Goal: Book appointment/travel/reservation

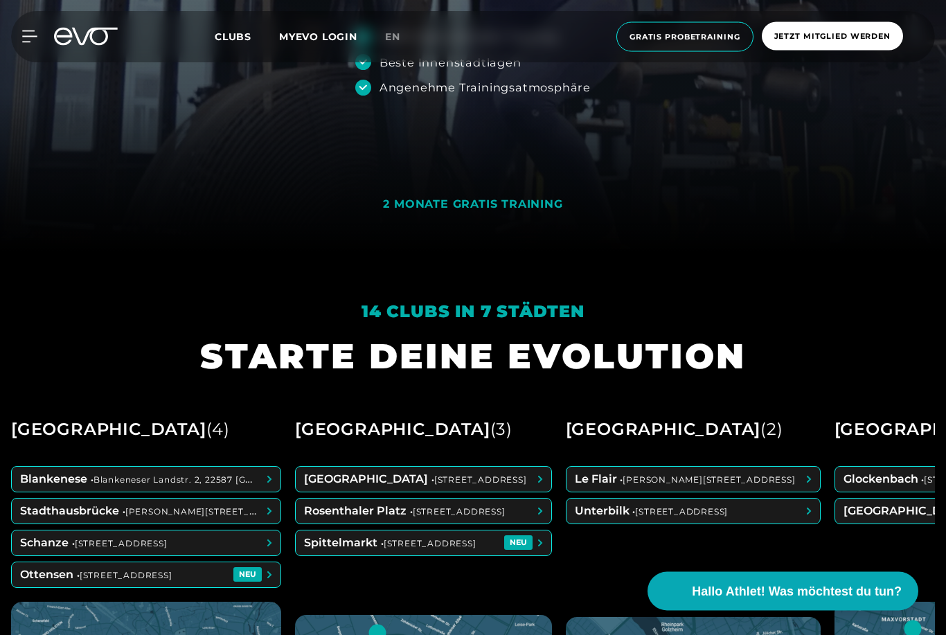
scroll to position [429, 0]
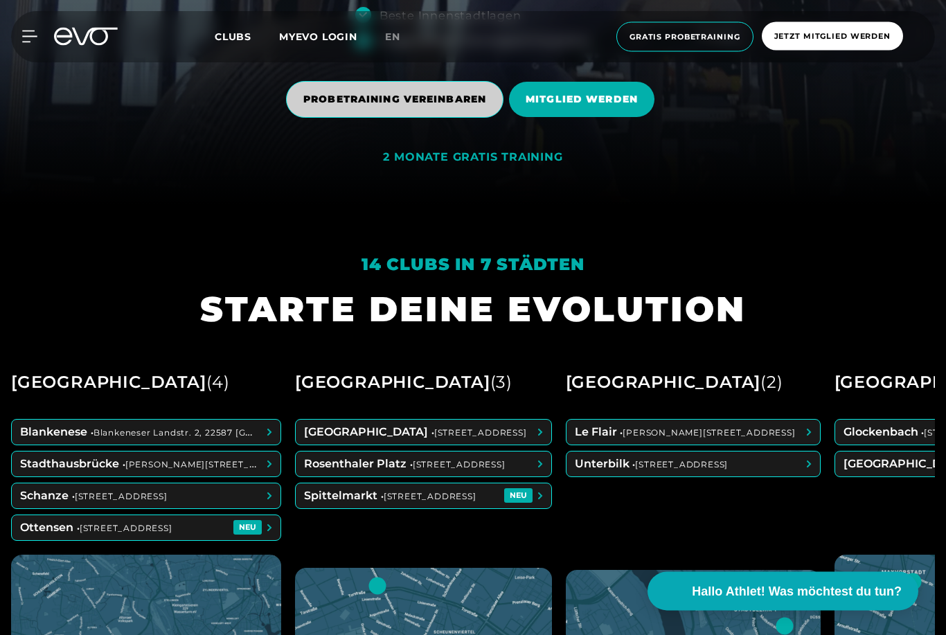
click at [429, 107] on span "PROBETRAINING VEREINBAREN" at bounding box center [394, 100] width 183 height 15
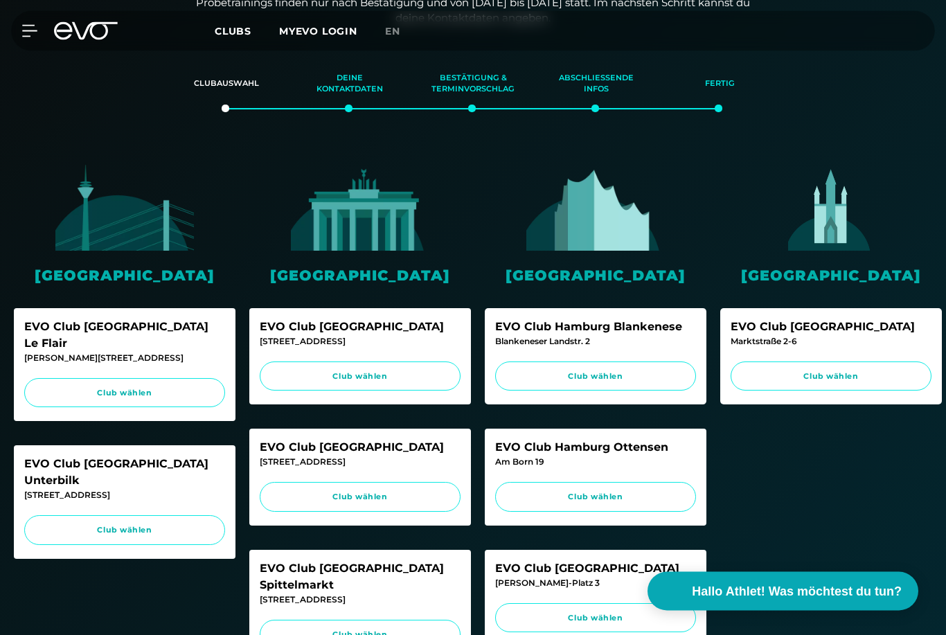
scroll to position [305, 0]
click at [586, 380] on span "Club wählen" at bounding box center [595, 376] width 201 height 30
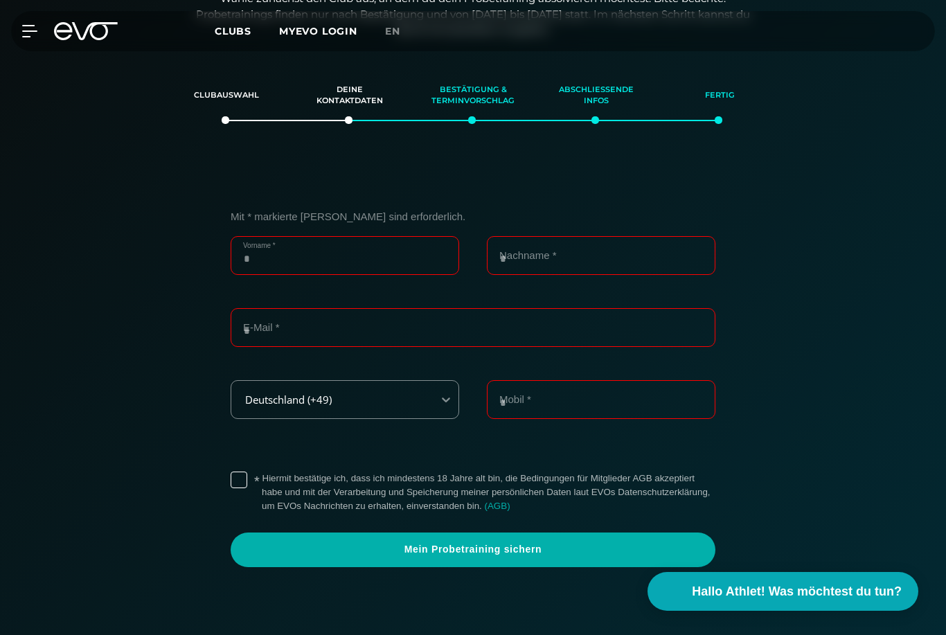
click at [339, 262] on input "Vorname *" at bounding box center [345, 255] width 228 height 39
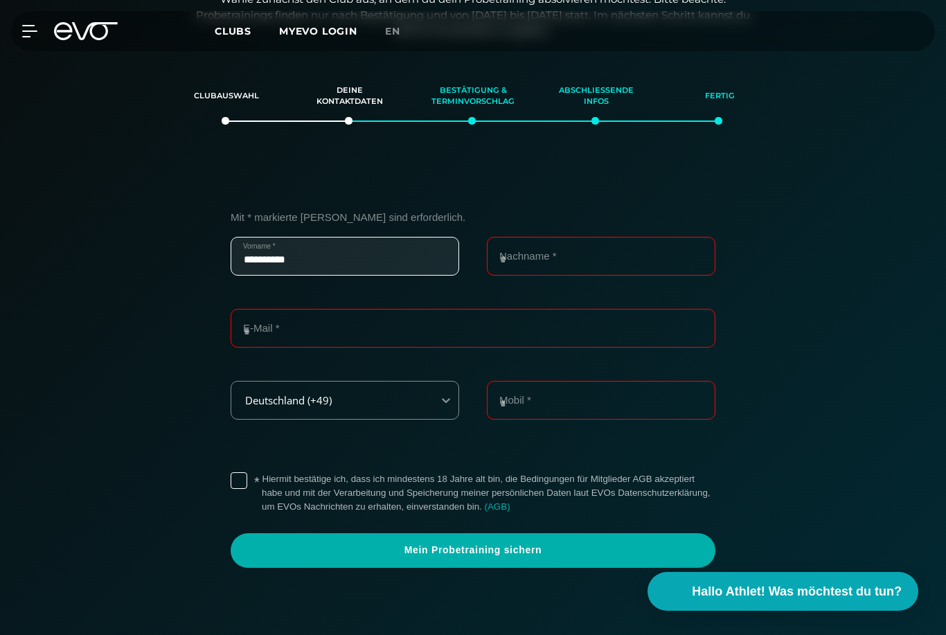
type input "**********"
click at [530, 246] on input "Nachname *" at bounding box center [601, 256] width 228 height 39
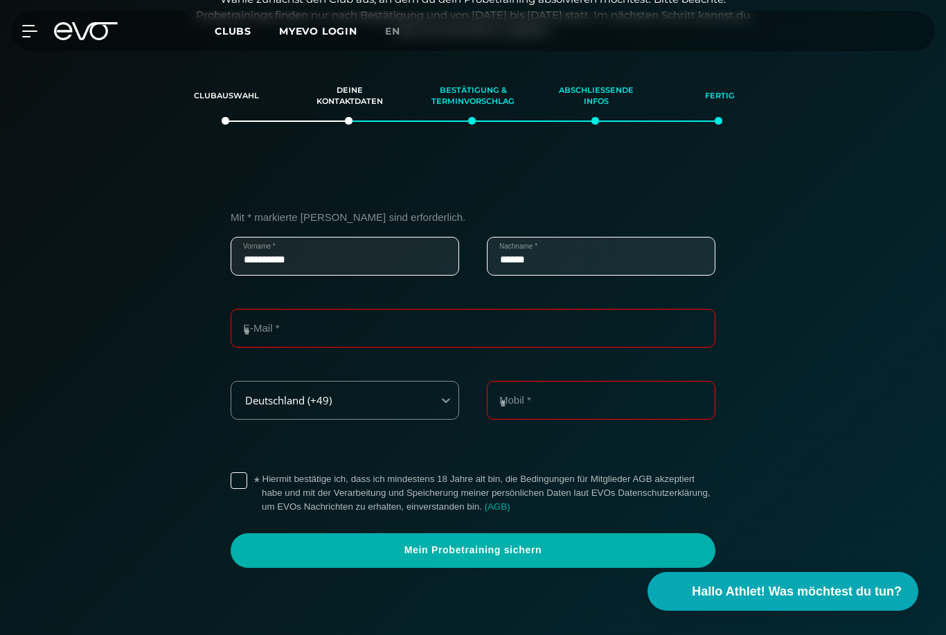
type input "******"
click at [375, 332] on input "E-Mail *" at bounding box center [473, 328] width 485 height 39
type input "**********"
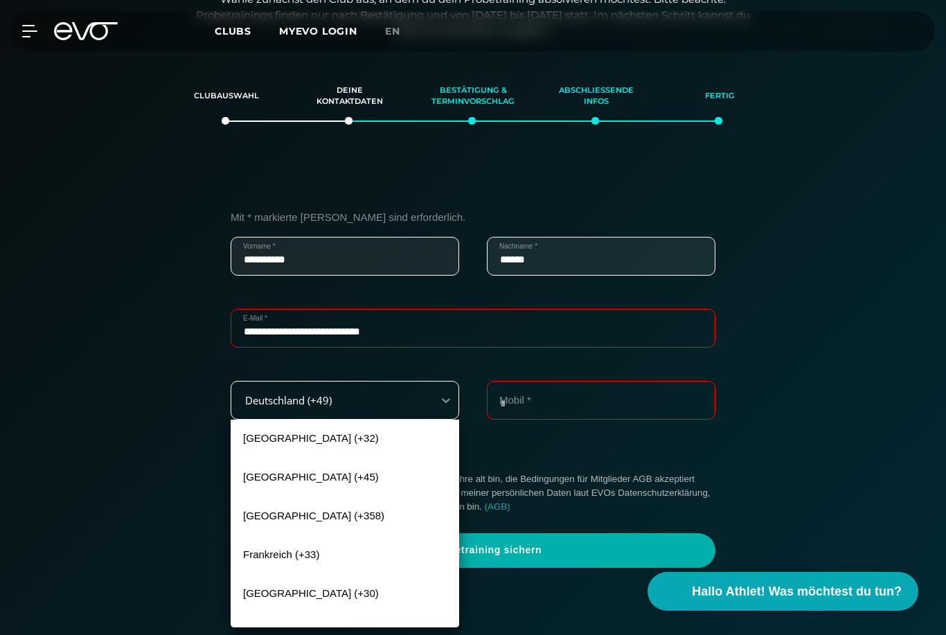
click at [294, 404] on div "Deutschland (+49)" at bounding box center [331, 400] width 201 height 31
click at [576, 444] on div "Finnland (+358), 3 of 240. 240 results available. Use Up and Down to choose opt…" at bounding box center [473, 417] width 485 height 72
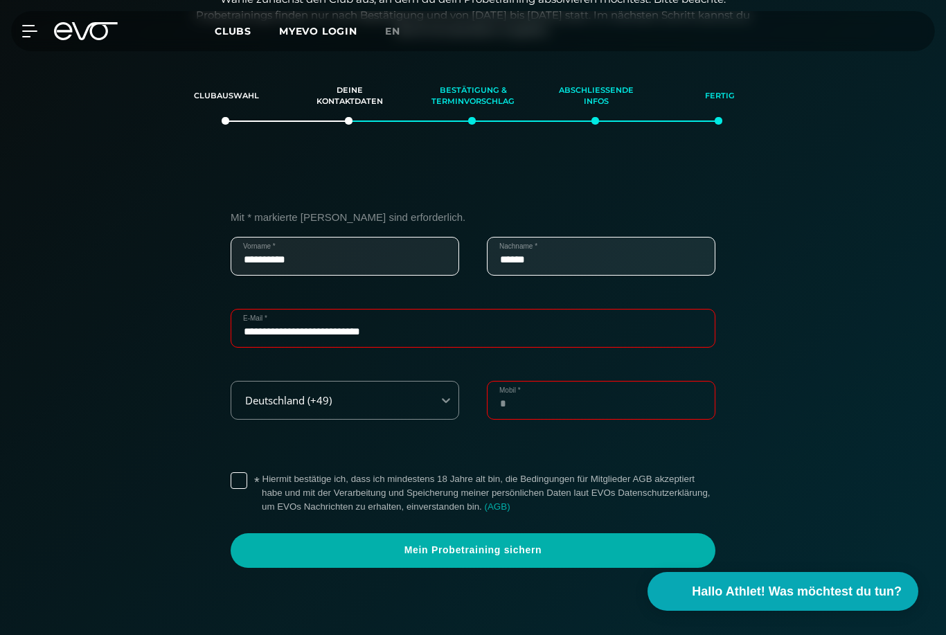
click at [563, 395] on input "Mobil *" at bounding box center [601, 400] width 228 height 39
type input "**********"
click at [249, 476] on div "* Hiermit bestätige ich, dass ich mindestens 18 Jahre alt bin, die Bedingungen …" at bounding box center [473, 493] width 485 height 53
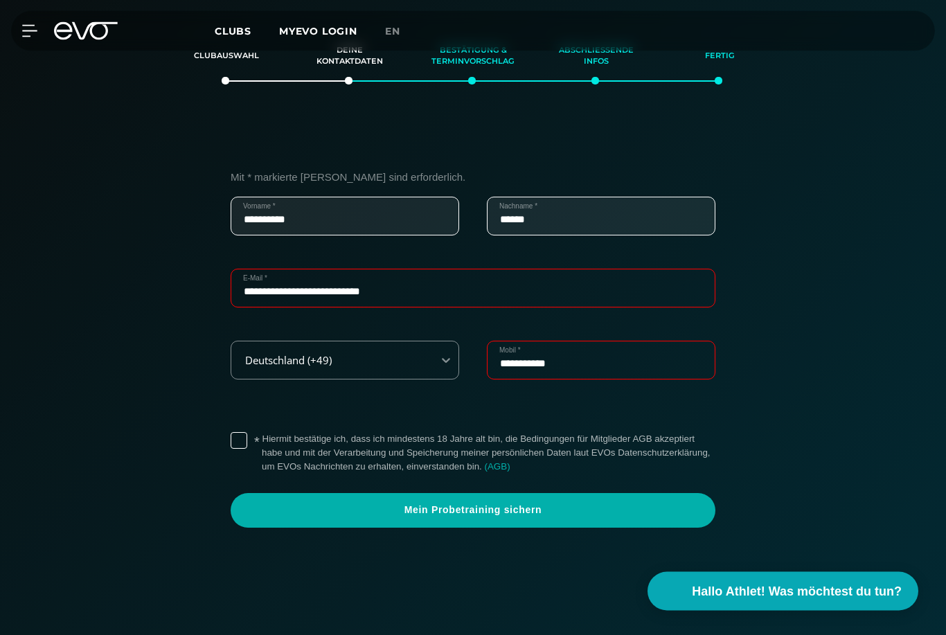
scroll to position [332, 0]
click at [262, 442] on label "* Hiermit bestätige ich, dass ich mindestens 18 Jahre alt bin, die Bedingungen …" at bounding box center [488, 453] width 453 height 42
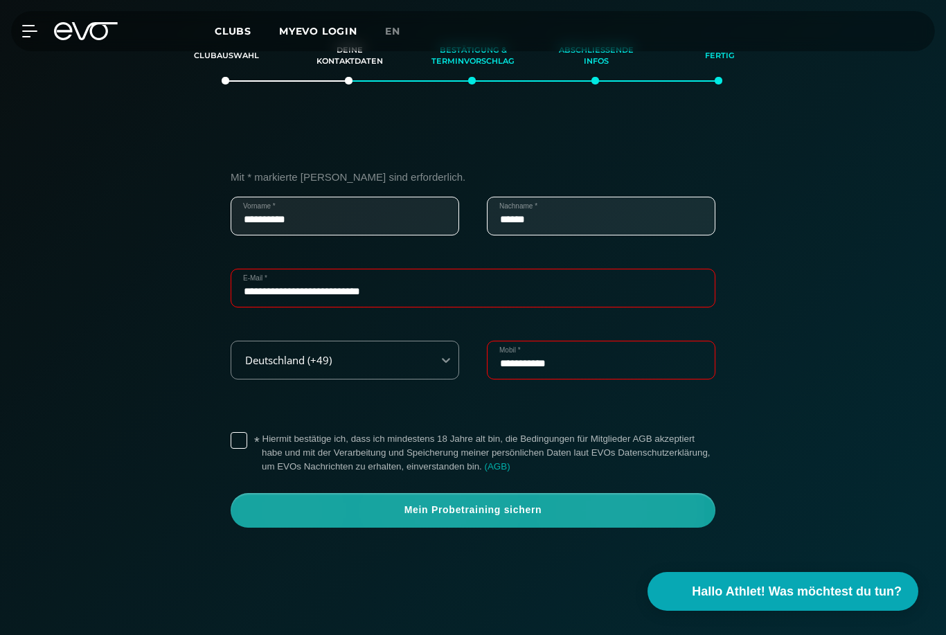
click at [379, 510] on span "Mein Probetraining sichern" at bounding box center [472, 510] width 451 height 14
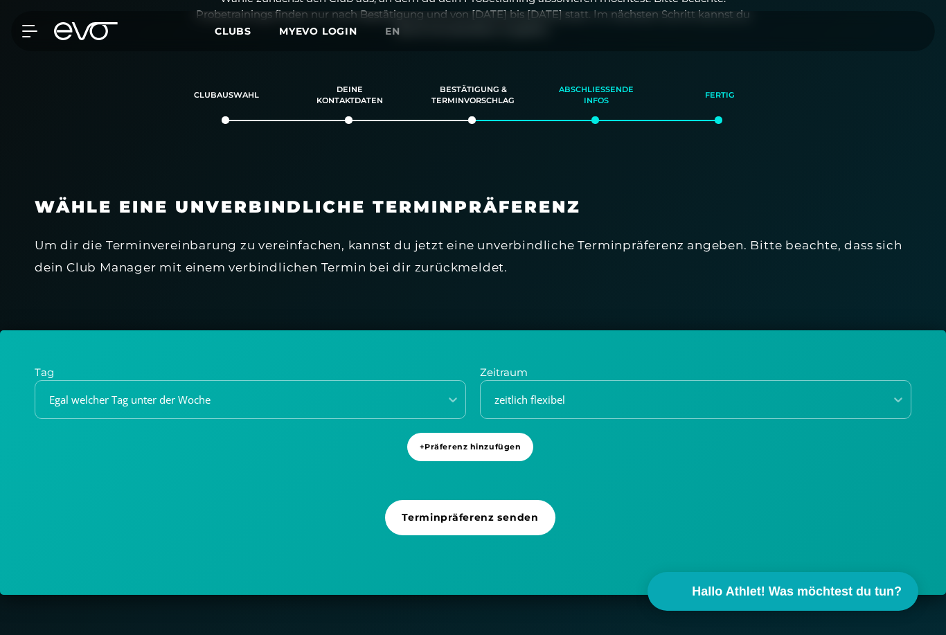
scroll to position [292, 0]
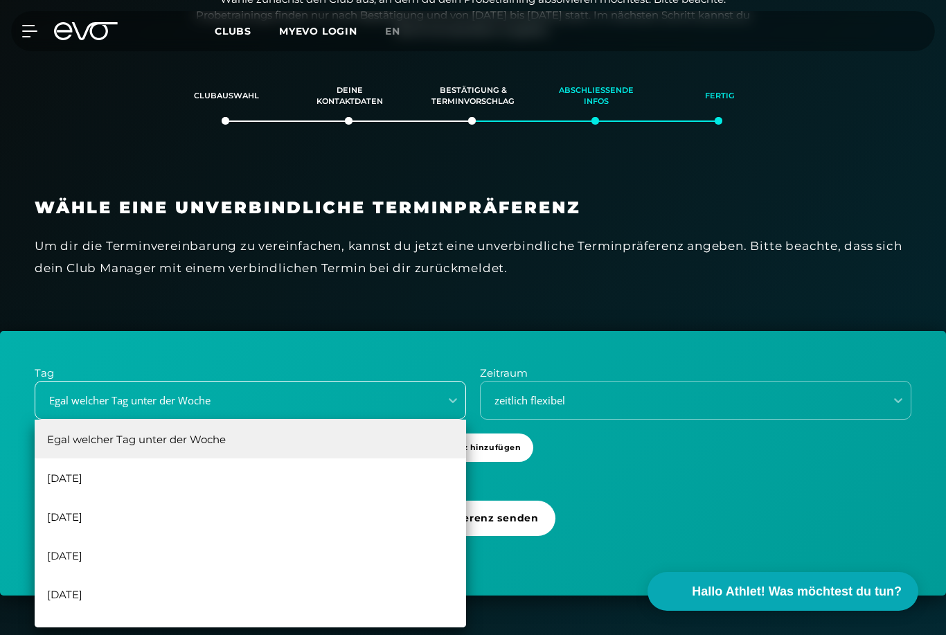
click at [266, 408] on div "Egal welcher Tag unter der Woche" at bounding box center [250, 400] width 431 height 39
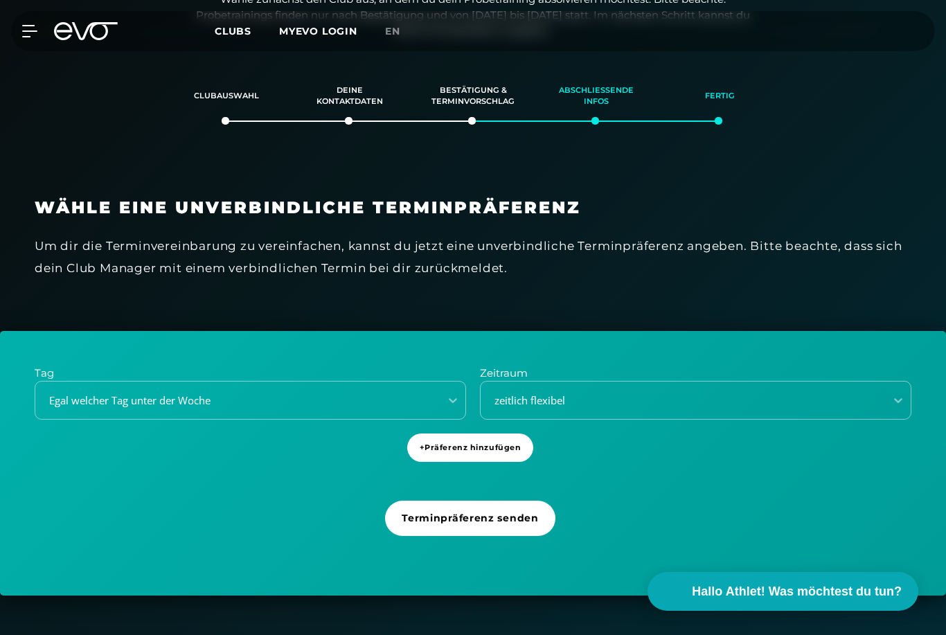
click at [646, 488] on div "Tag Egal welcher Tag unter der Woche Zeitraum zeitlich flexibel + Präferenz hin…" at bounding box center [473, 463] width 946 height 264
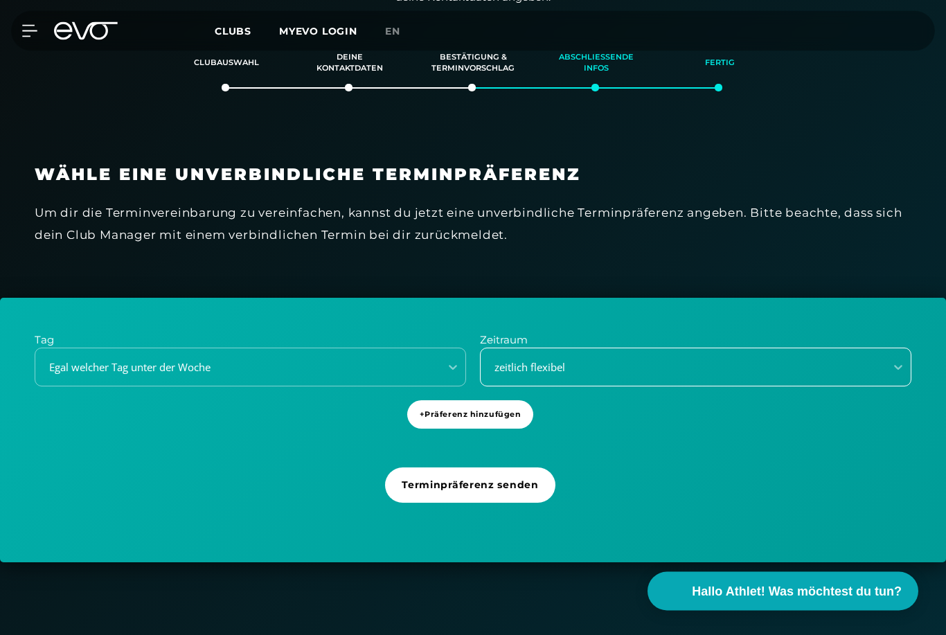
click at [549, 364] on div "zeitlich flexibel" at bounding box center [678, 368] width 393 height 16
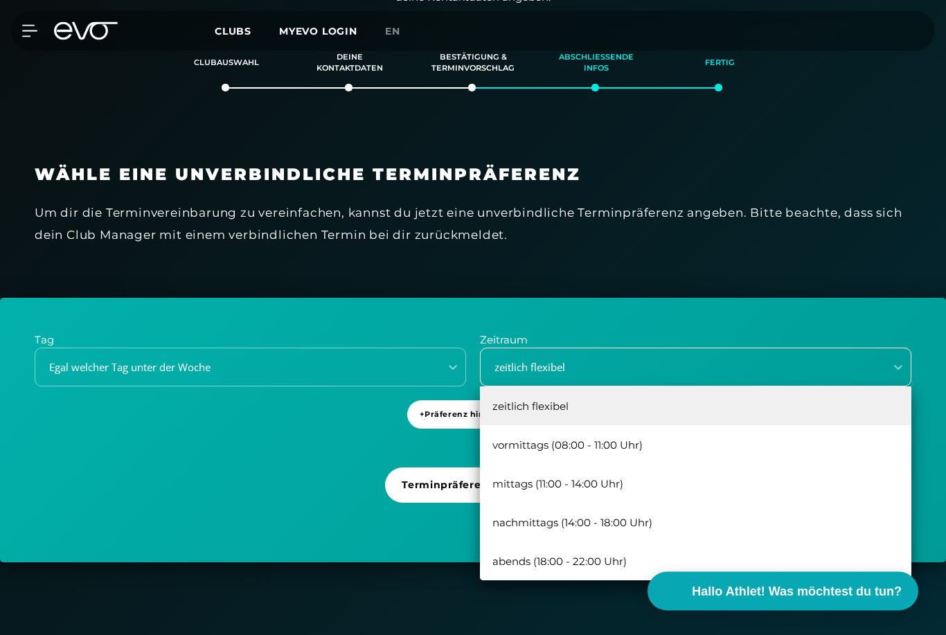
scroll to position [325, 0]
click at [112, 363] on div "Egal welcher Tag unter der Woche" at bounding box center [233, 367] width 393 height 16
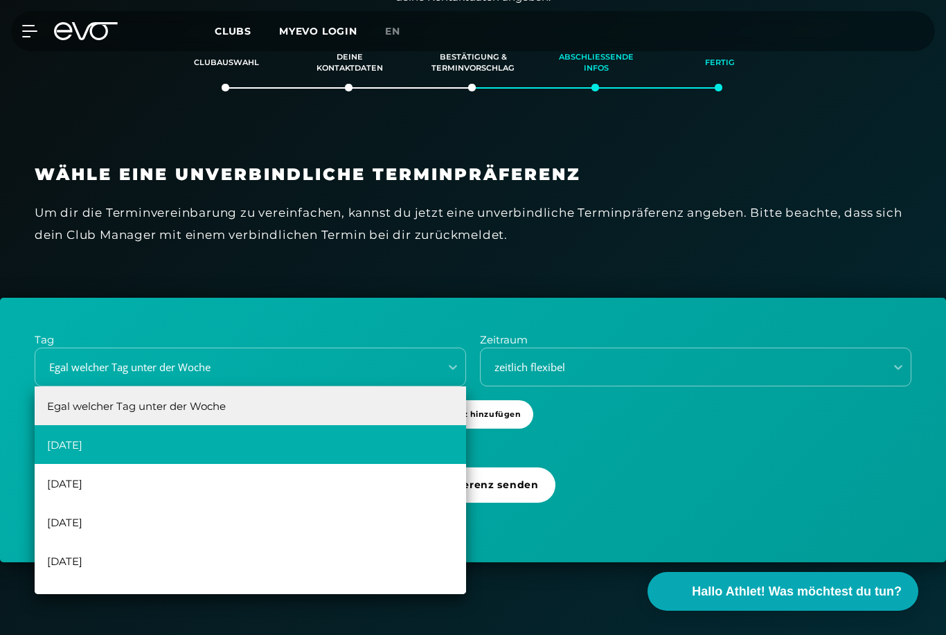
click at [146, 446] on div "[DATE]" at bounding box center [250, 444] width 431 height 39
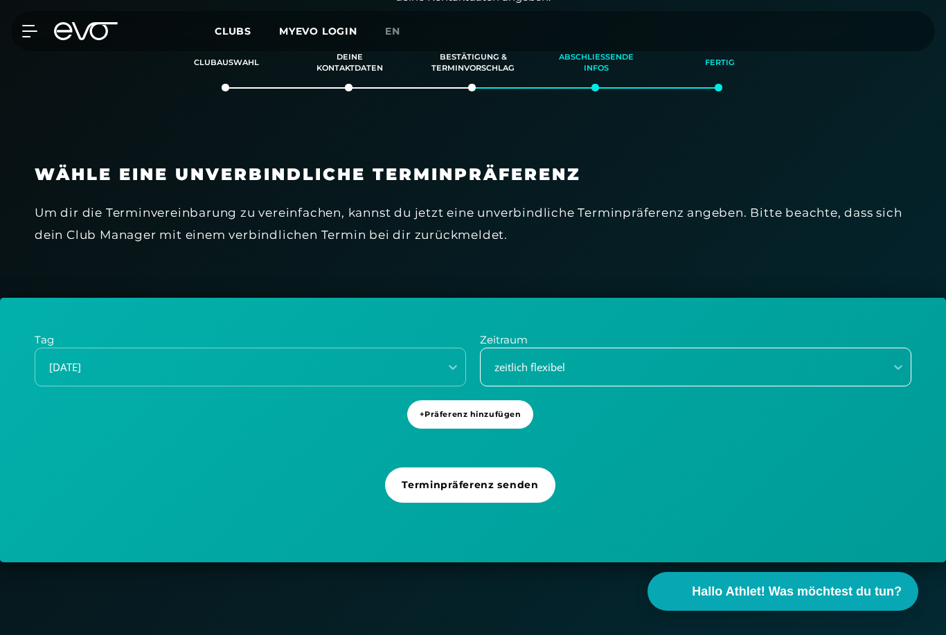
click at [501, 361] on div "zeitlich flexibel" at bounding box center [678, 367] width 393 height 16
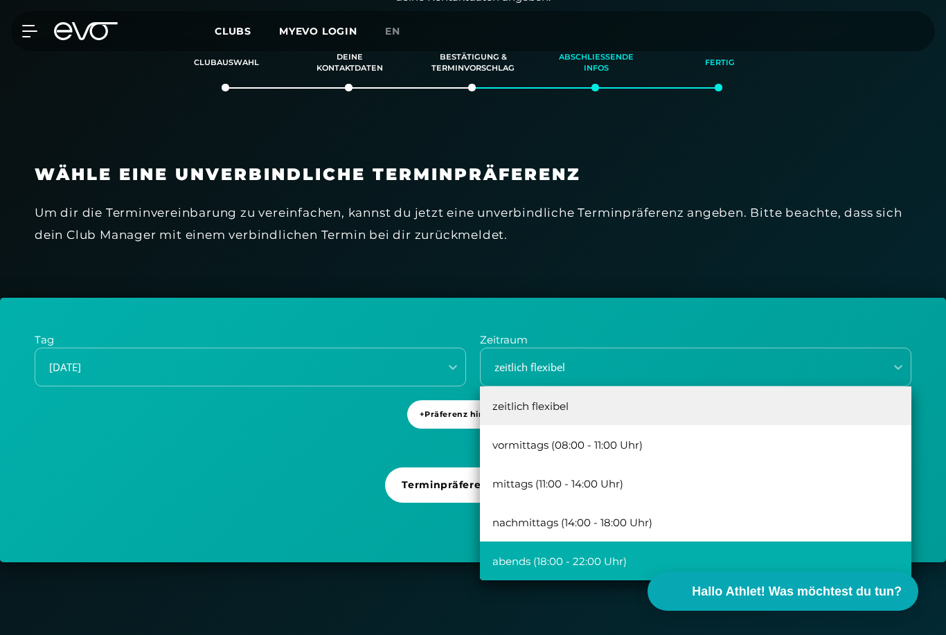
click at [582, 555] on div "abends (18:00 - 22:00 Uhr)" at bounding box center [695, 560] width 431 height 39
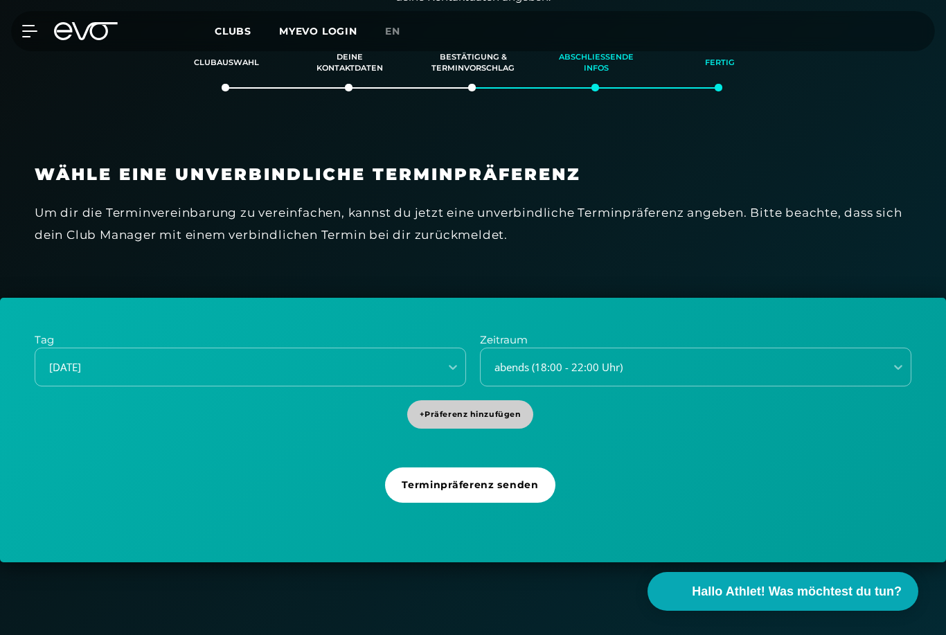
click at [485, 415] on span "+ Präferenz hinzufügen" at bounding box center [471, 414] width 102 height 12
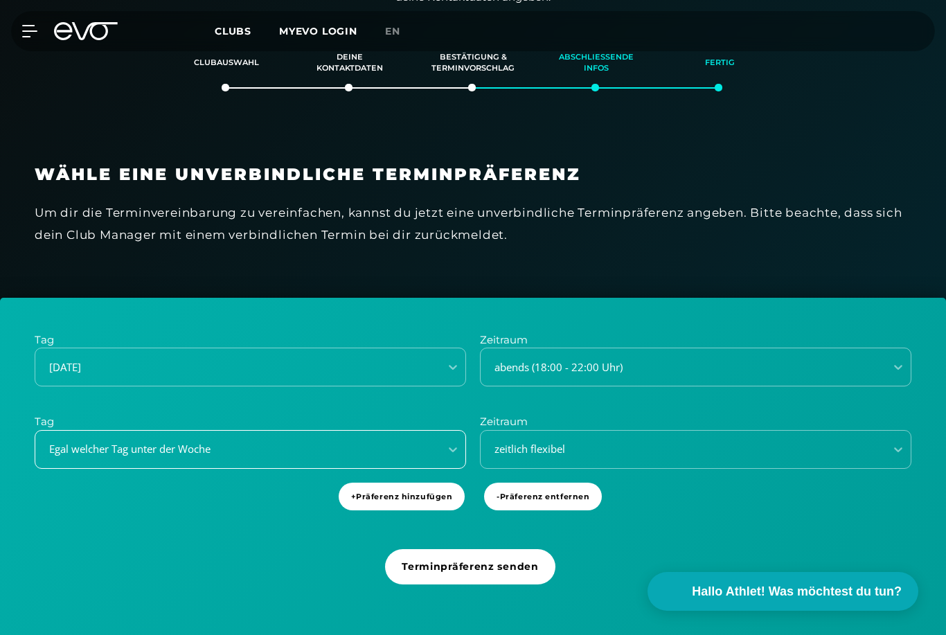
click at [328, 453] on div "Egal welcher Tag unter der Woche" at bounding box center [237, 449] width 404 height 19
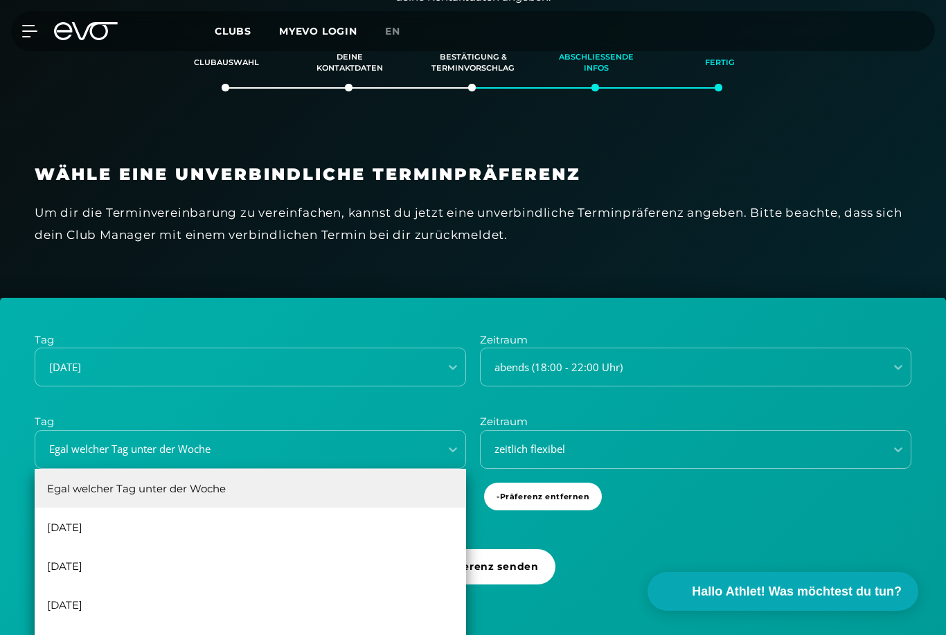
click at [654, 508] on div "Tag [DATE] Zeitraum abends (18:00 - 22:00 Uhr) Tag Egal welcher Tag unter der W…" at bounding box center [473, 471] width 946 height 347
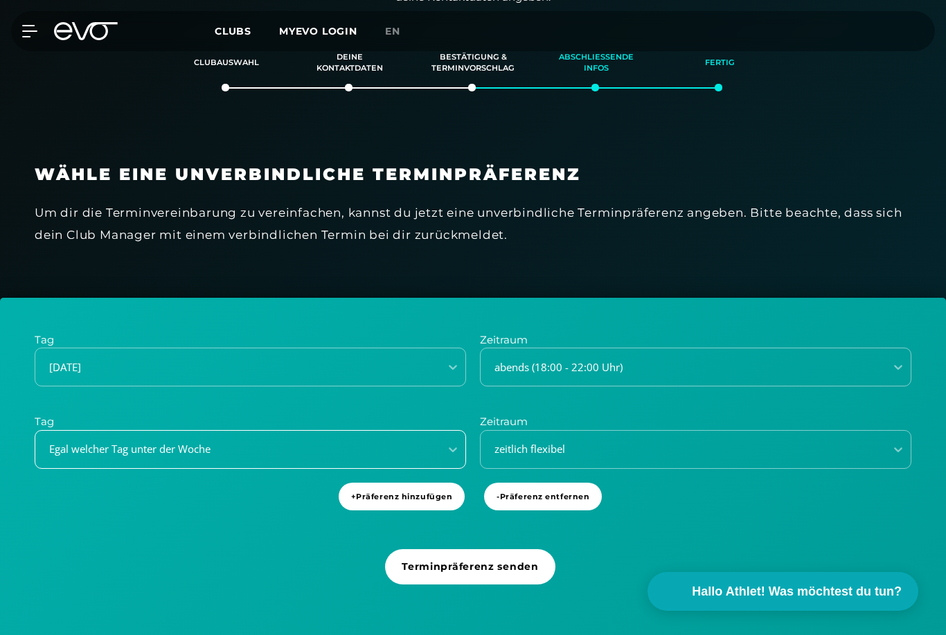
click at [402, 461] on div "Egal welcher Tag unter der Woche" at bounding box center [250, 449] width 431 height 39
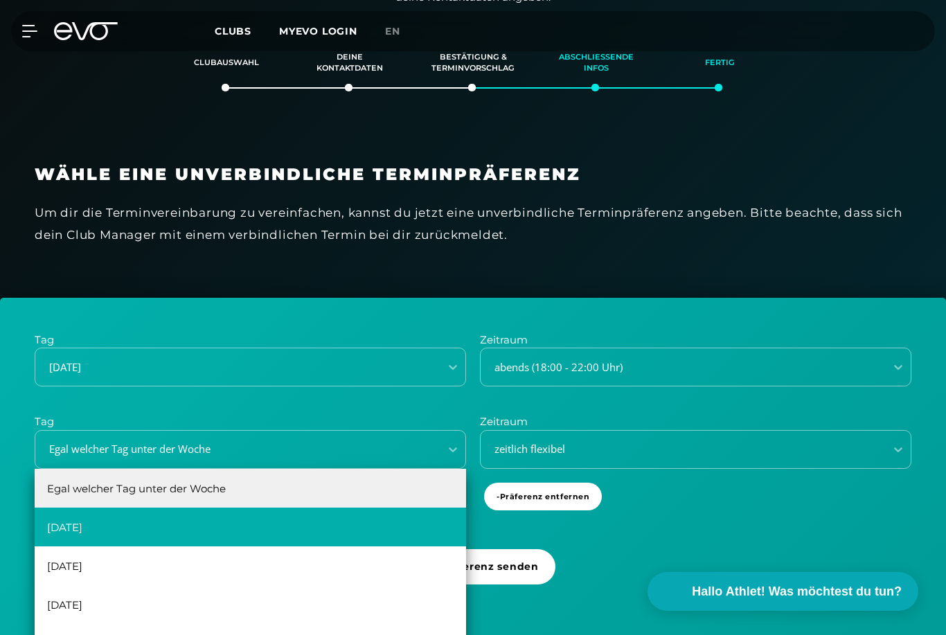
click at [349, 532] on div "[DATE]" at bounding box center [250, 527] width 431 height 39
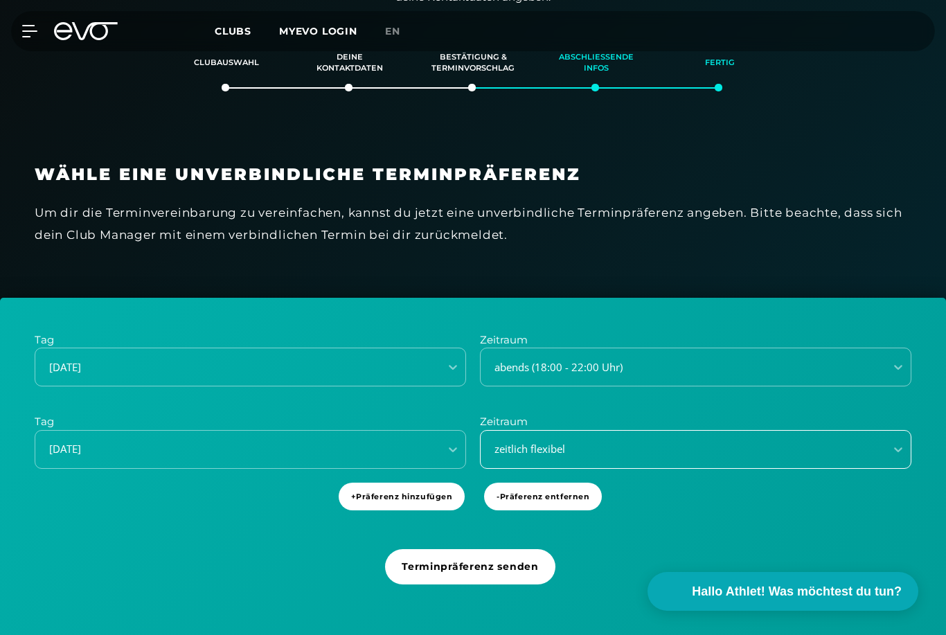
click at [544, 441] on div "zeitlich flexibel" at bounding box center [678, 449] width 393 height 16
click at [253, 523] on div "Tag [DATE] Zeitraum abends (18:00 - 22:00 Uhr) Tag [DATE] Zeitraum zeitlich fle…" at bounding box center [473, 471] width 946 height 347
click at [524, 501] on span "- Präferenz entfernen" at bounding box center [543, 497] width 118 height 28
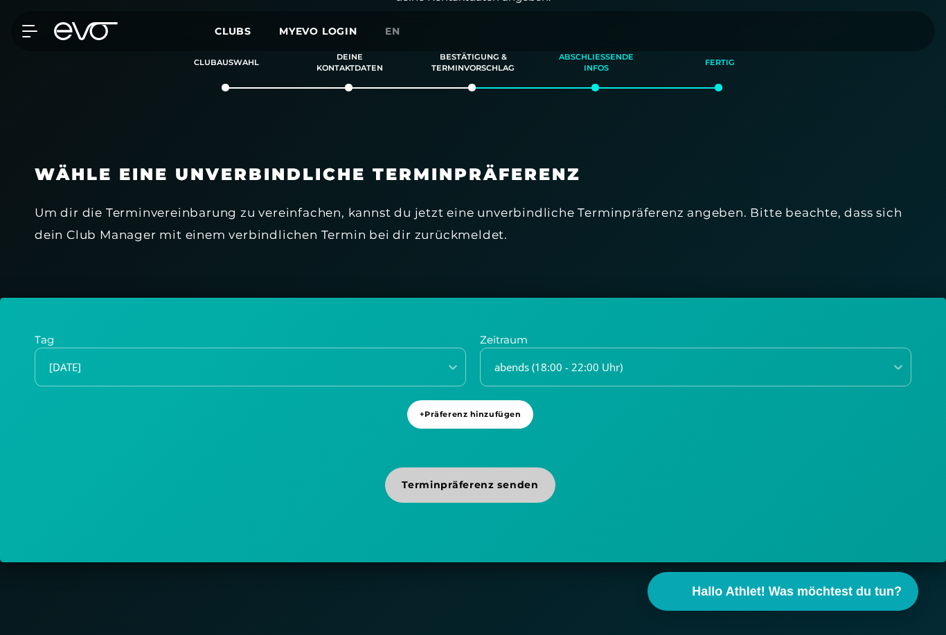
click at [487, 482] on span "Terminpräferenz senden" at bounding box center [470, 485] width 136 height 15
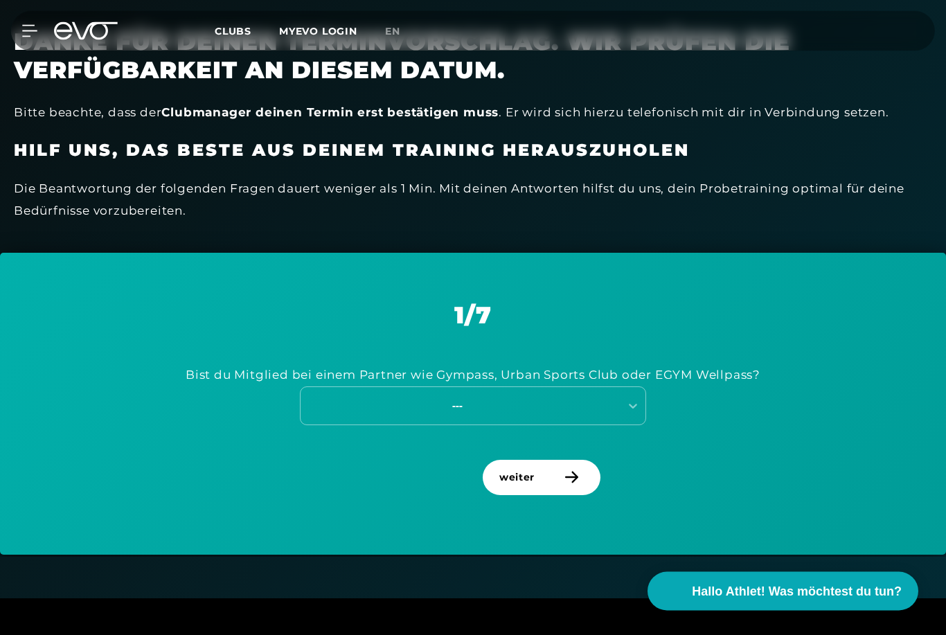
scroll to position [446, 0]
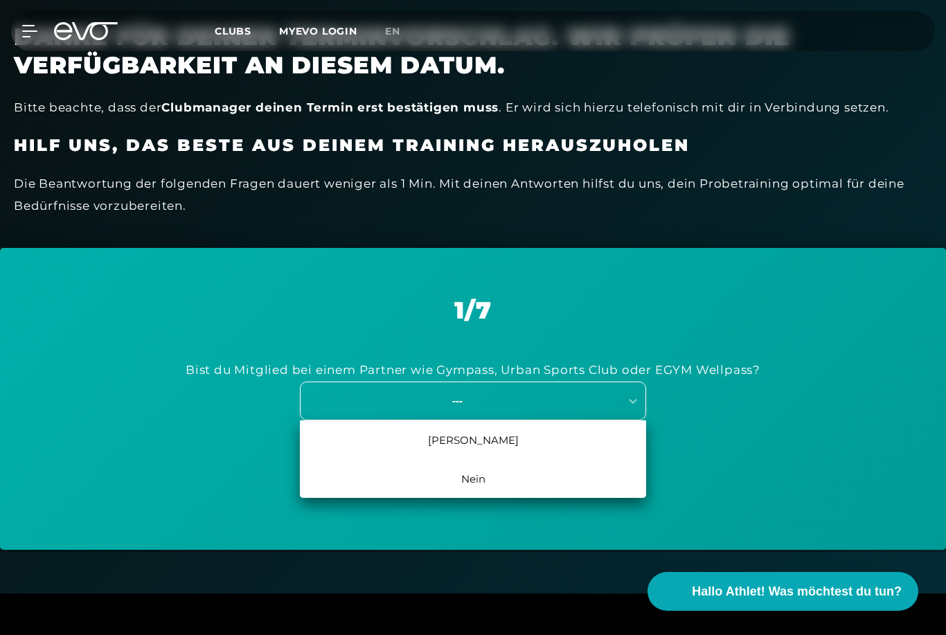
click at [514, 402] on div "---" at bounding box center [457, 401] width 311 height 16
click at [755, 444] on div "Bist du Mitglied bei einem Partner wie Gympass, Urban Sports Club oder EGYM Wel…" at bounding box center [473, 389] width 877 height 130
click at [496, 396] on div "---" at bounding box center [457, 401] width 311 height 16
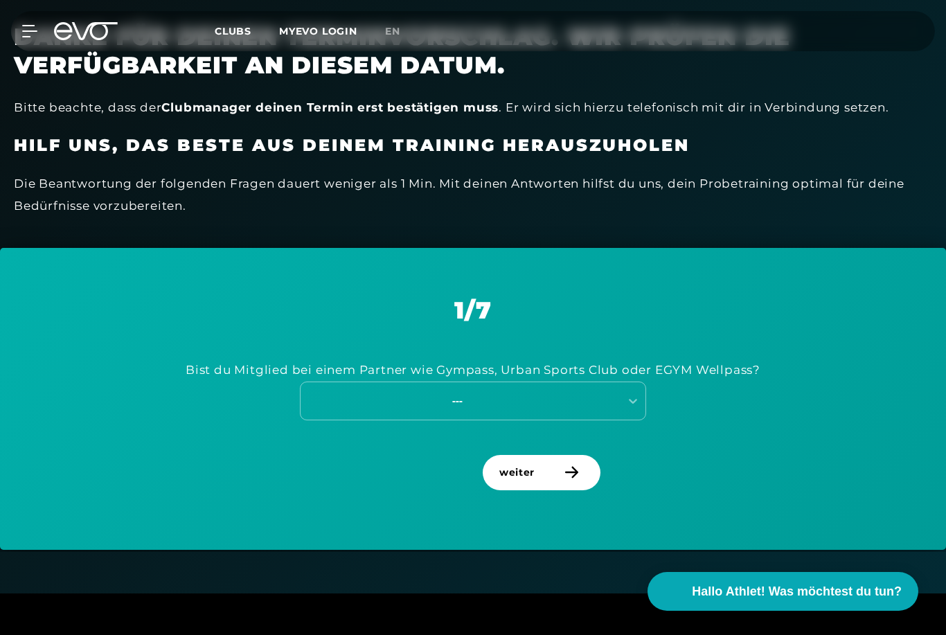
click at [787, 431] on div "Bist du Mitglied bei einem Partner wie Gympass, Urban Sports Club oder EGYM Wel…" at bounding box center [473, 389] width 877 height 130
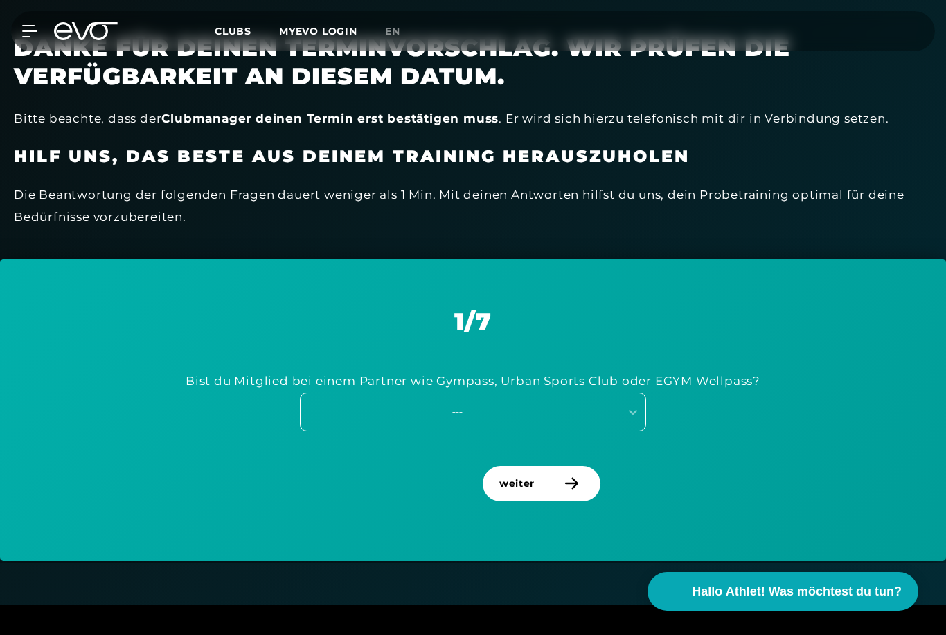
scroll to position [431, 0]
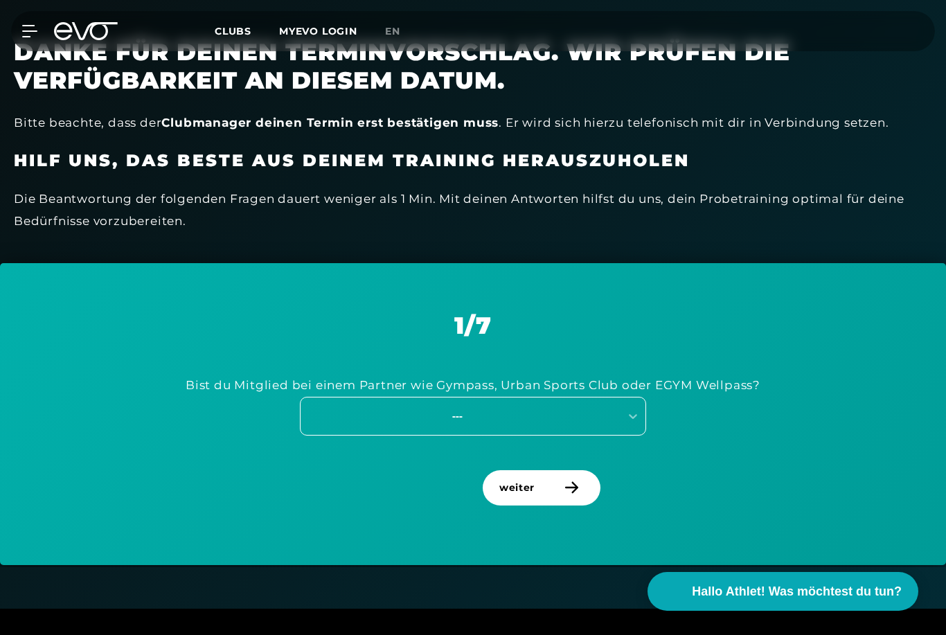
click at [602, 400] on div "---" at bounding box center [473, 416] width 346 height 39
click at [780, 371] on div "Bist du Mitglied bei einem Partner wie Gympass, Urban Sports Club oder EGYM Wel…" at bounding box center [473, 404] width 877 height 130
click at [495, 418] on div "---" at bounding box center [457, 416] width 311 height 16
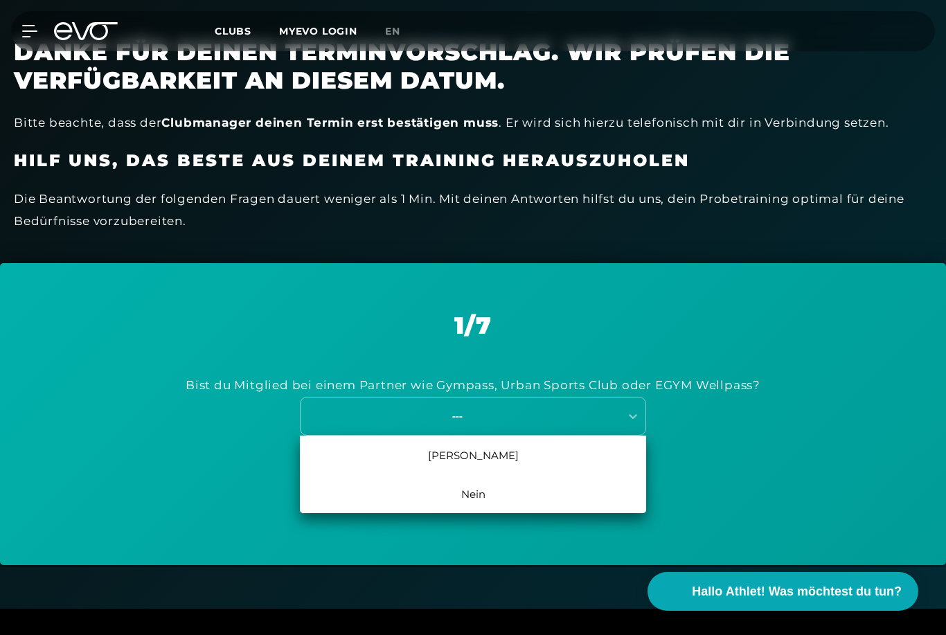
click at [476, 457] on div "[PERSON_NAME]" at bounding box center [473, 454] width 346 height 39
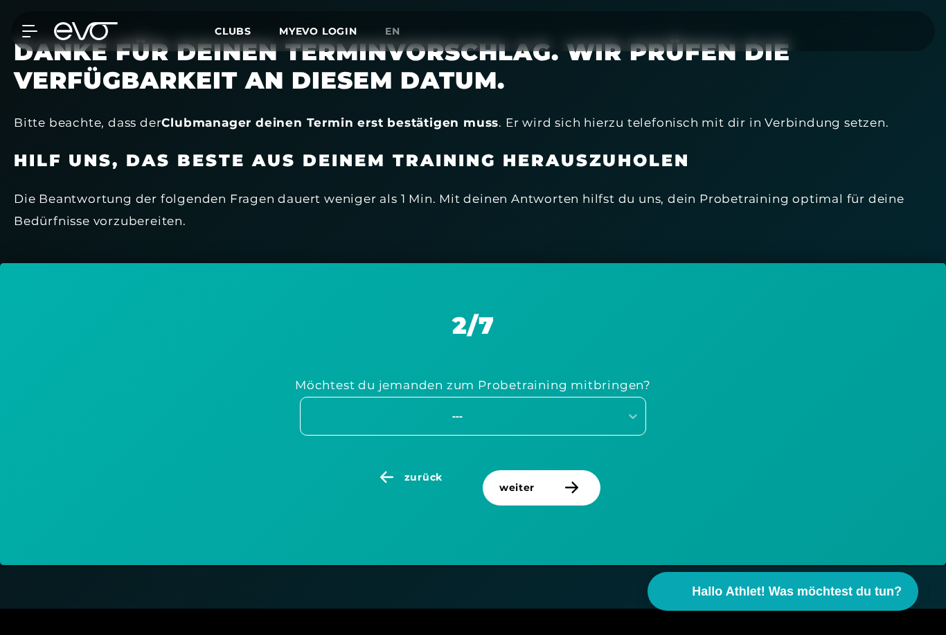
click at [478, 425] on div "---" at bounding box center [473, 416] width 346 height 39
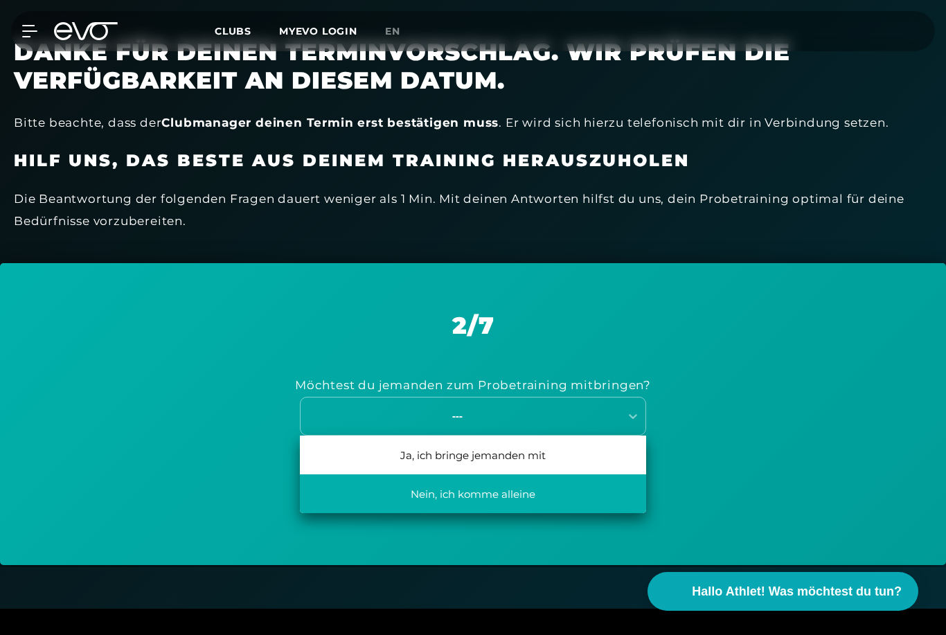
click at [470, 493] on div "Nein, ich komme alleine" at bounding box center [473, 493] width 346 height 39
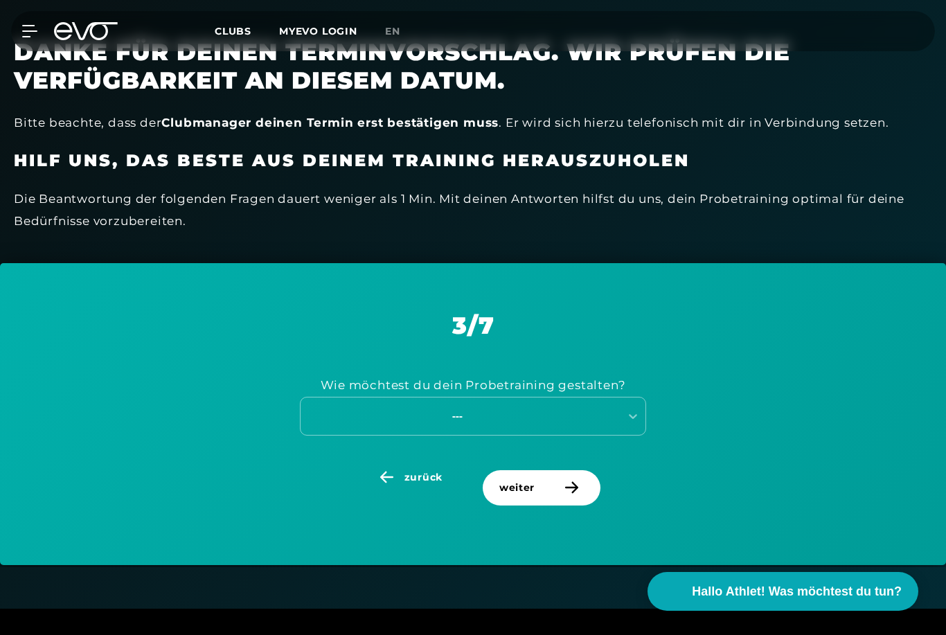
click at [510, 431] on div "Wie möchtest du dein Probetraining gestalten? ---" at bounding box center [473, 404] width 877 height 130
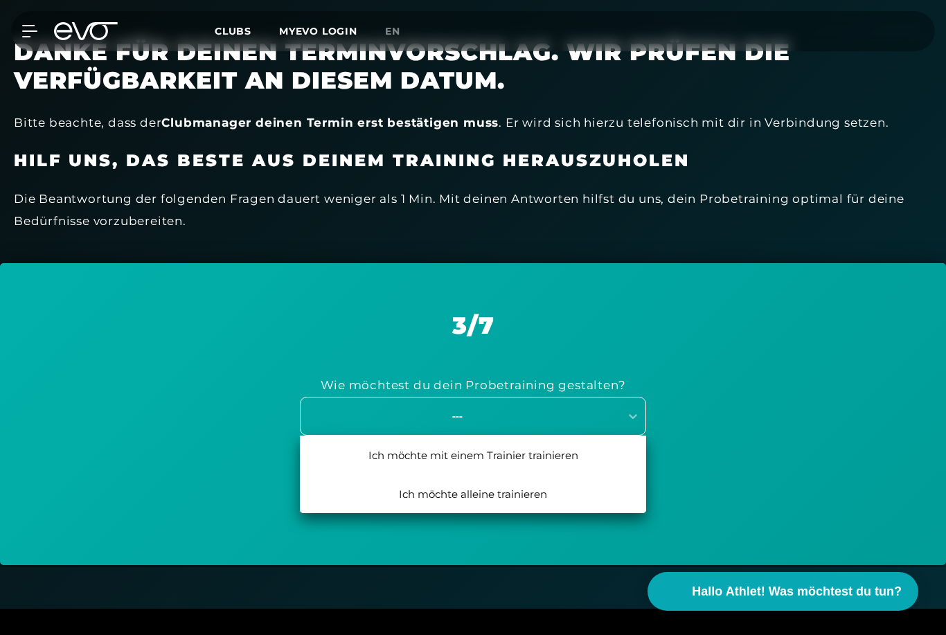
click at [508, 421] on div "---" at bounding box center [473, 416] width 346 height 39
click at [555, 498] on div "Ich möchte alleine trainieren" at bounding box center [473, 493] width 346 height 39
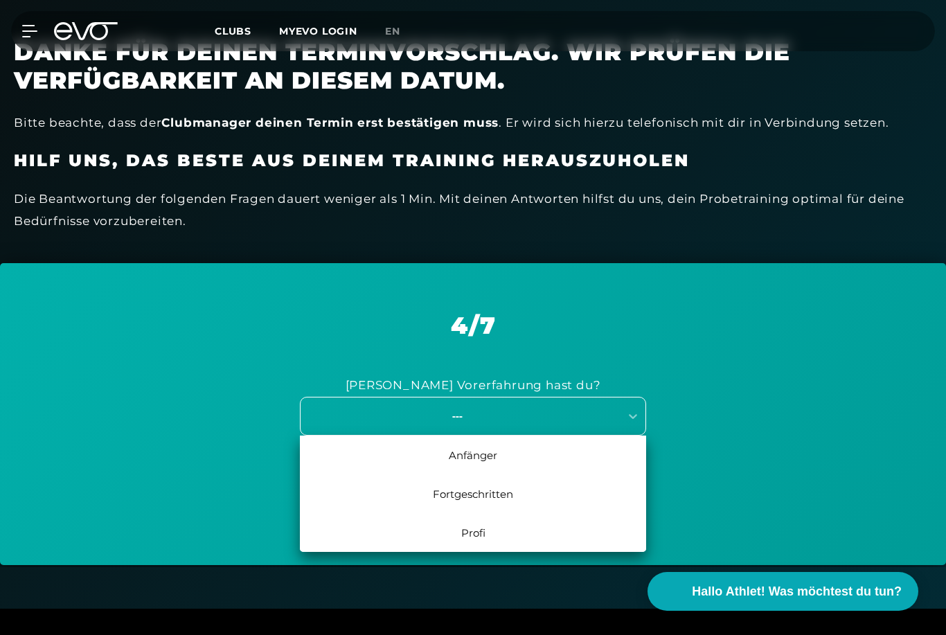
click at [510, 420] on div "---" at bounding box center [459, 415] width 319 height 19
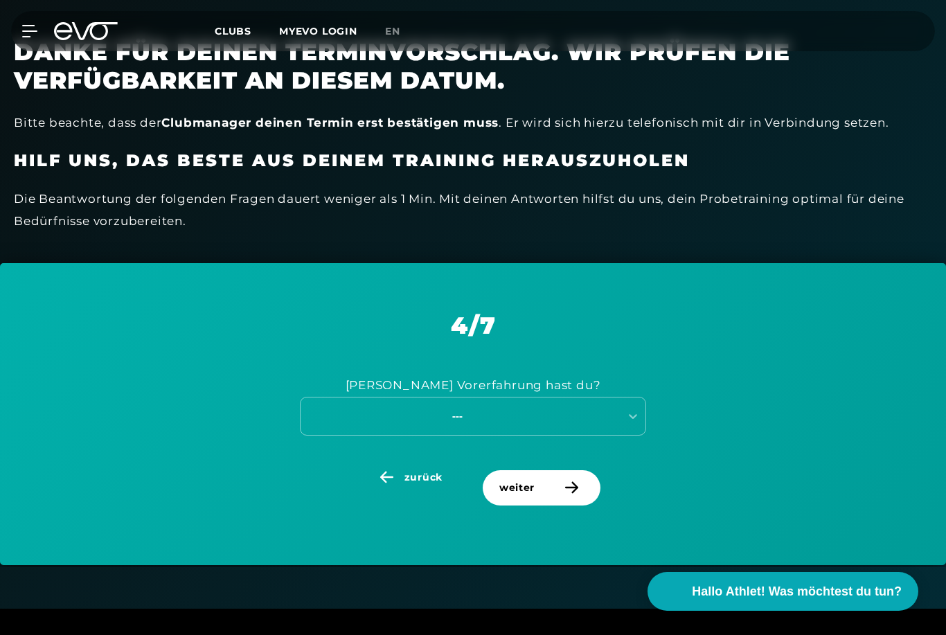
click at [705, 396] on div "[PERSON_NAME] Vorerfahrung hast du? ---" at bounding box center [473, 404] width 877 height 130
click at [518, 415] on div "---" at bounding box center [457, 416] width 311 height 16
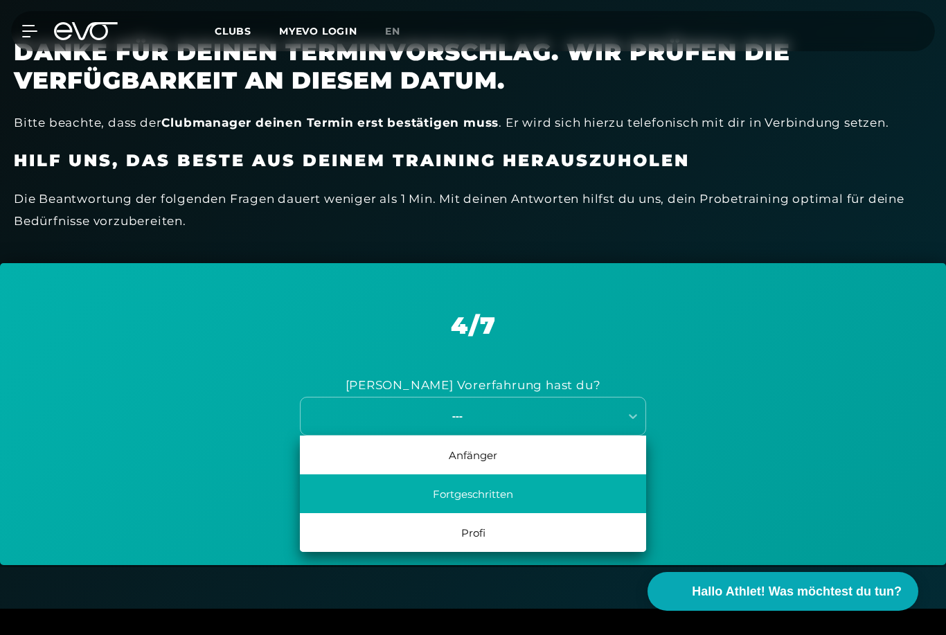
click at [483, 483] on div "Fortgeschritten" at bounding box center [473, 493] width 346 height 39
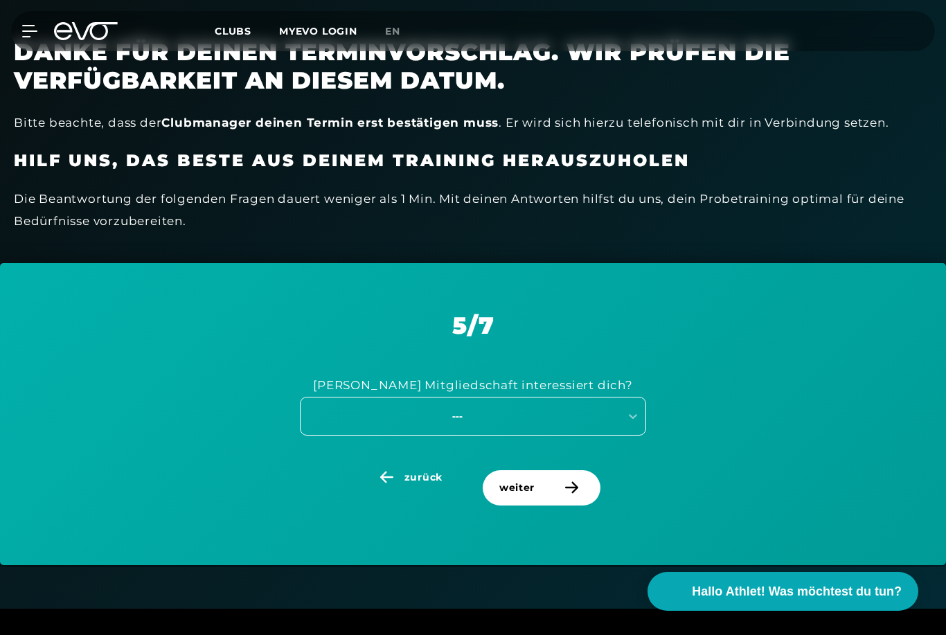
click at [528, 426] on div "---" at bounding box center [473, 416] width 346 height 39
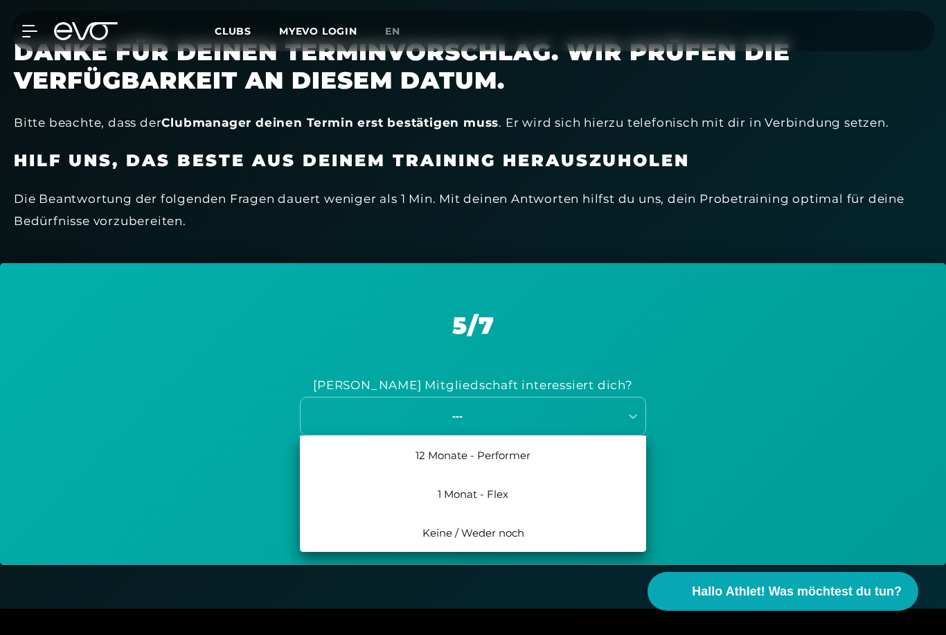
click at [469, 459] on div "12 Monate - Performer" at bounding box center [473, 454] width 346 height 39
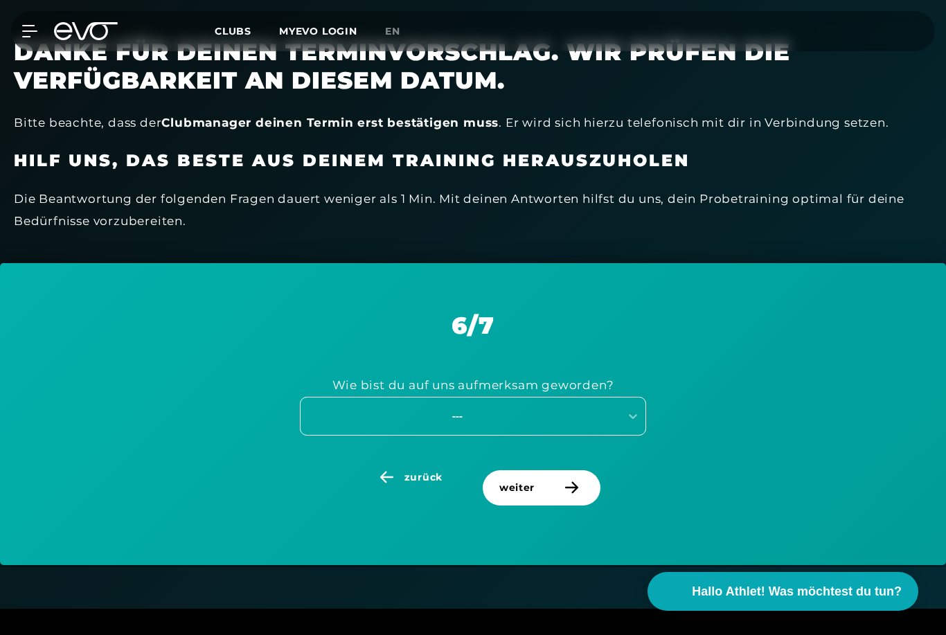
click at [505, 422] on div "---" at bounding box center [473, 416] width 346 height 39
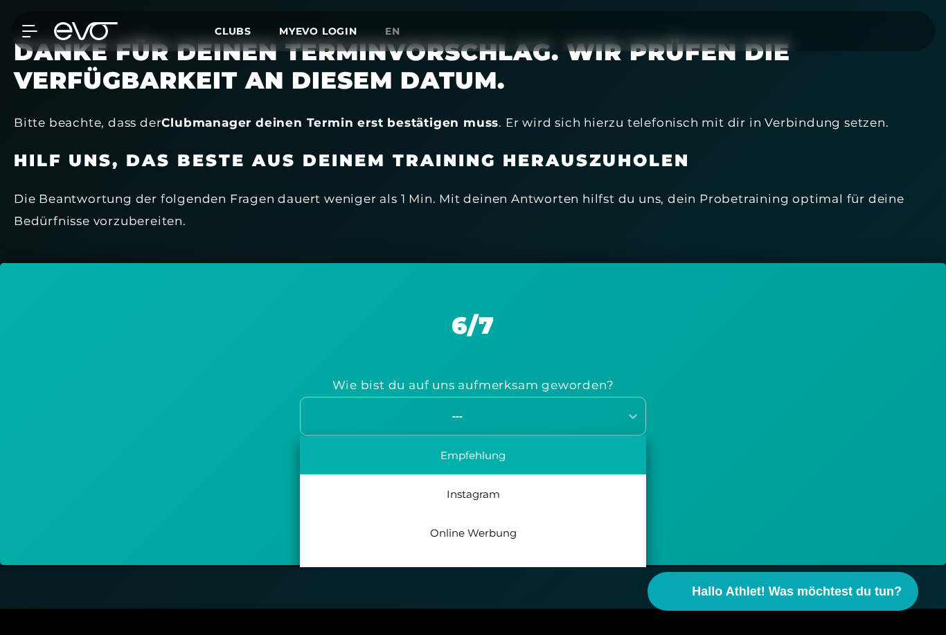
scroll to position [0, 0]
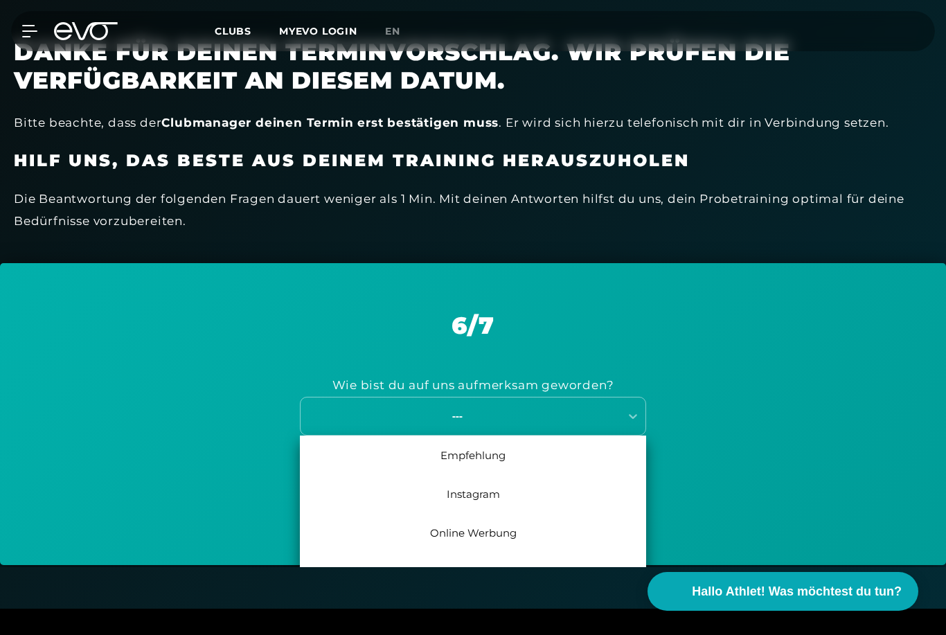
click at [471, 456] on div "Empfehlung" at bounding box center [473, 454] width 346 height 39
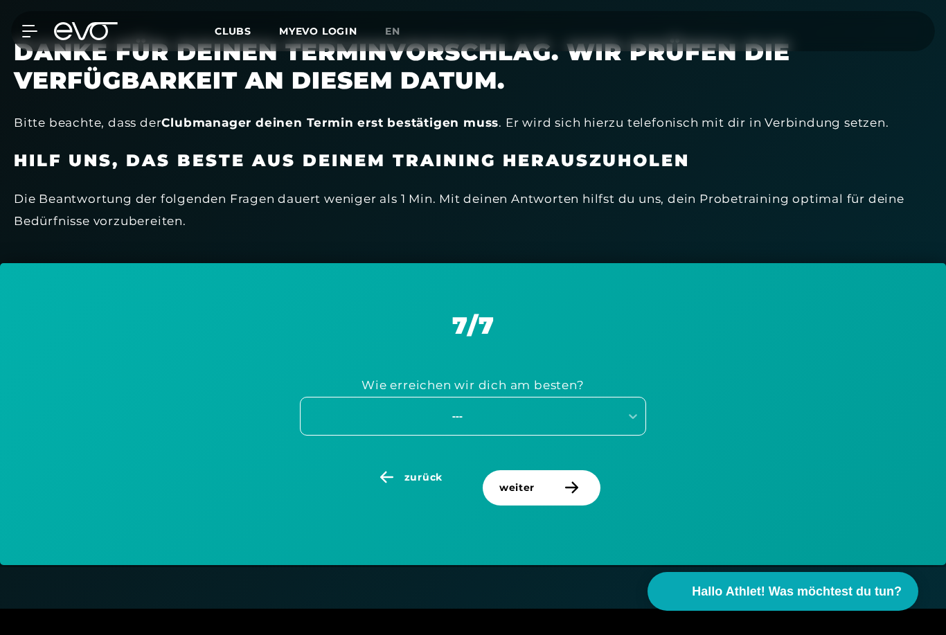
click at [518, 417] on div "---" at bounding box center [457, 416] width 311 height 16
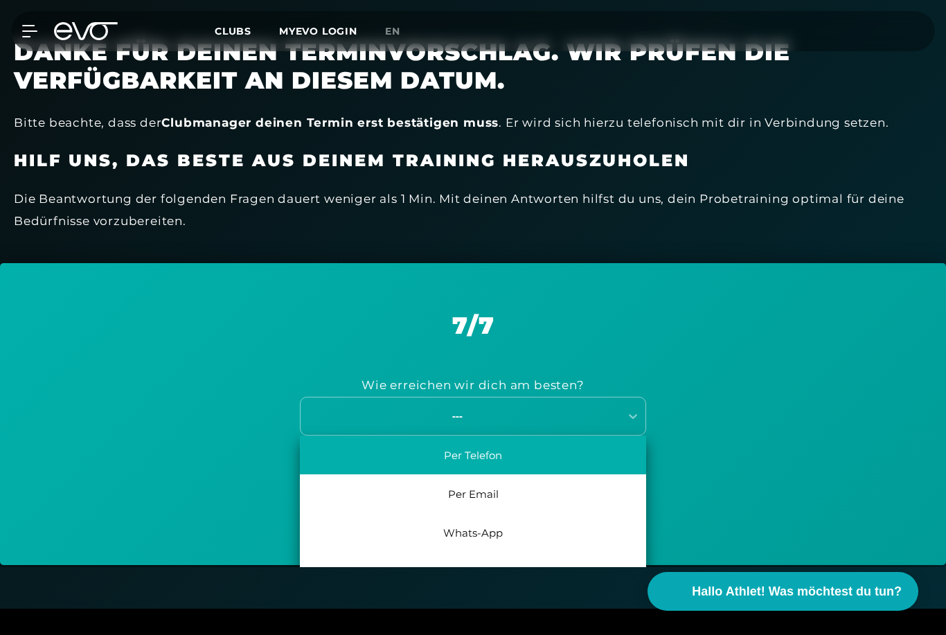
click at [483, 455] on div "Per Telefon" at bounding box center [473, 454] width 346 height 39
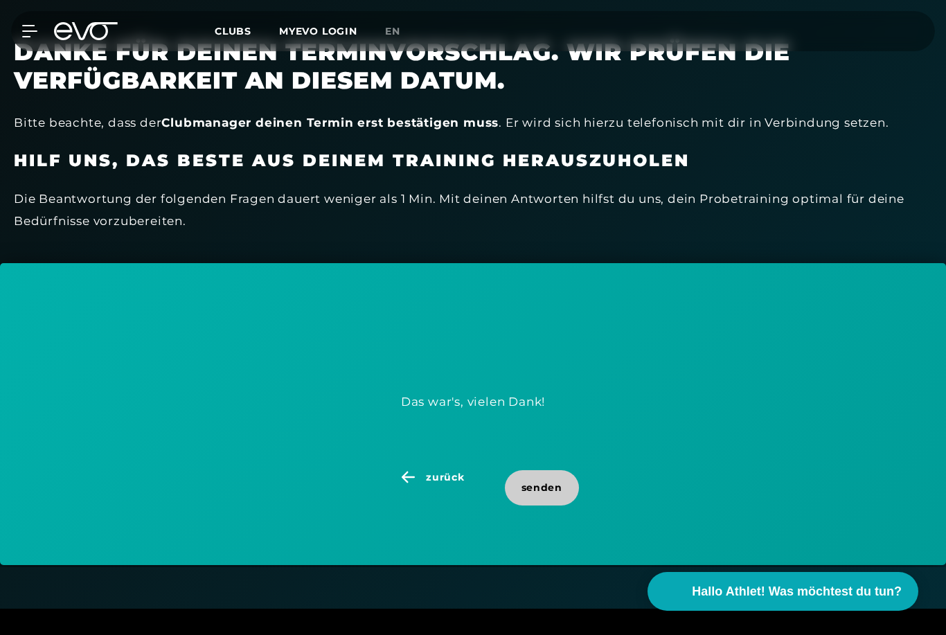
click at [525, 484] on span "senden" at bounding box center [541, 487] width 41 height 15
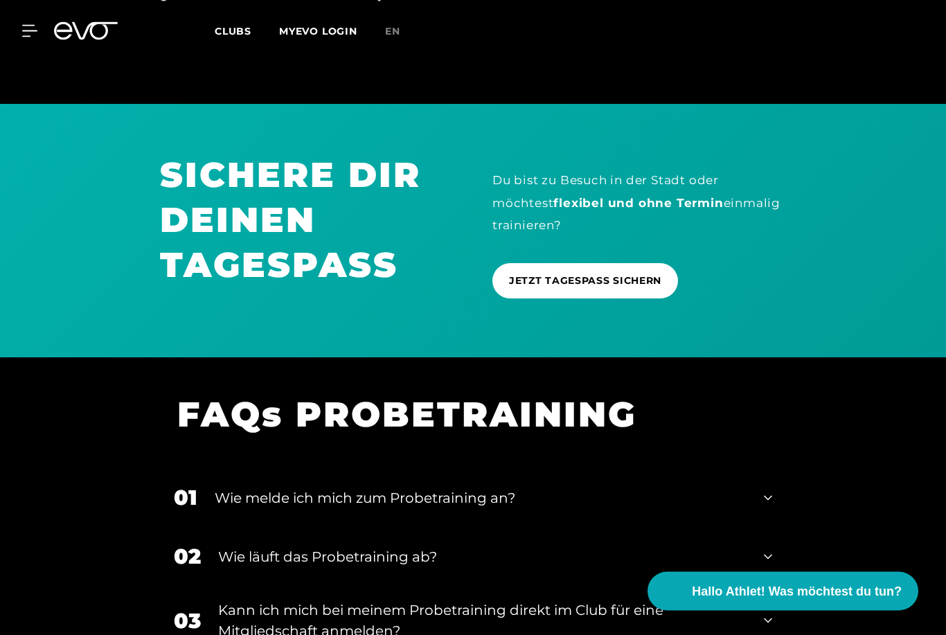
scroll to position [1304, 0]
